Goal: Task Accomplishment & Management: Use online tool/utility

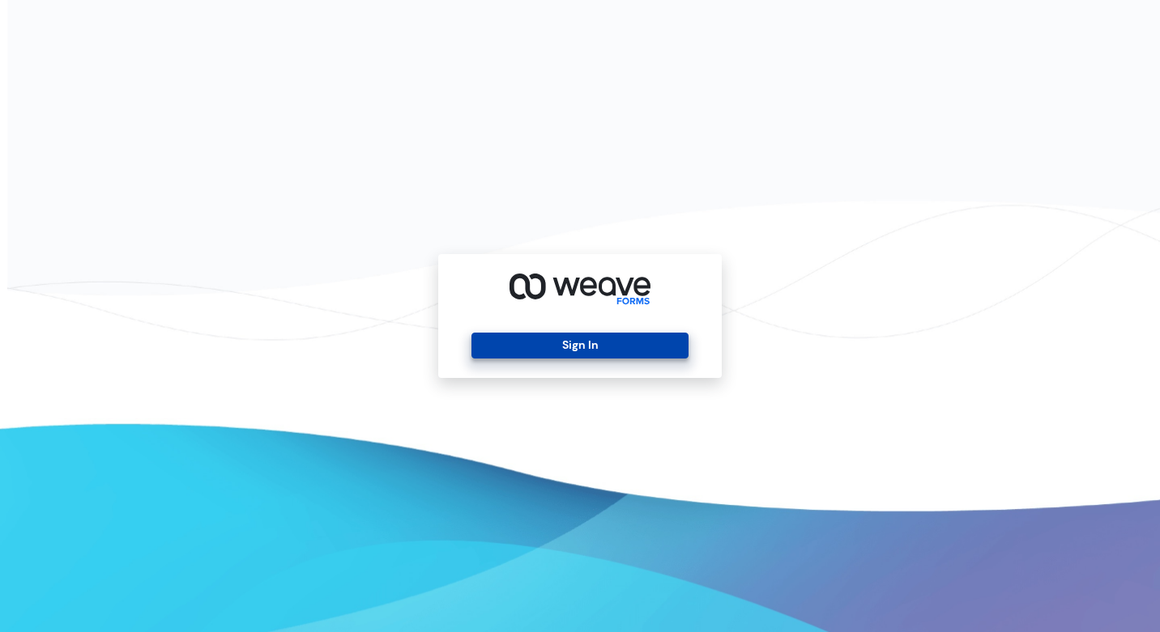
click at [574, 356] on button "Sign In" at bounding box center [579, 346] width 216 height 26
